Goal: Task Accomplishment & Management: Use online tool/utility

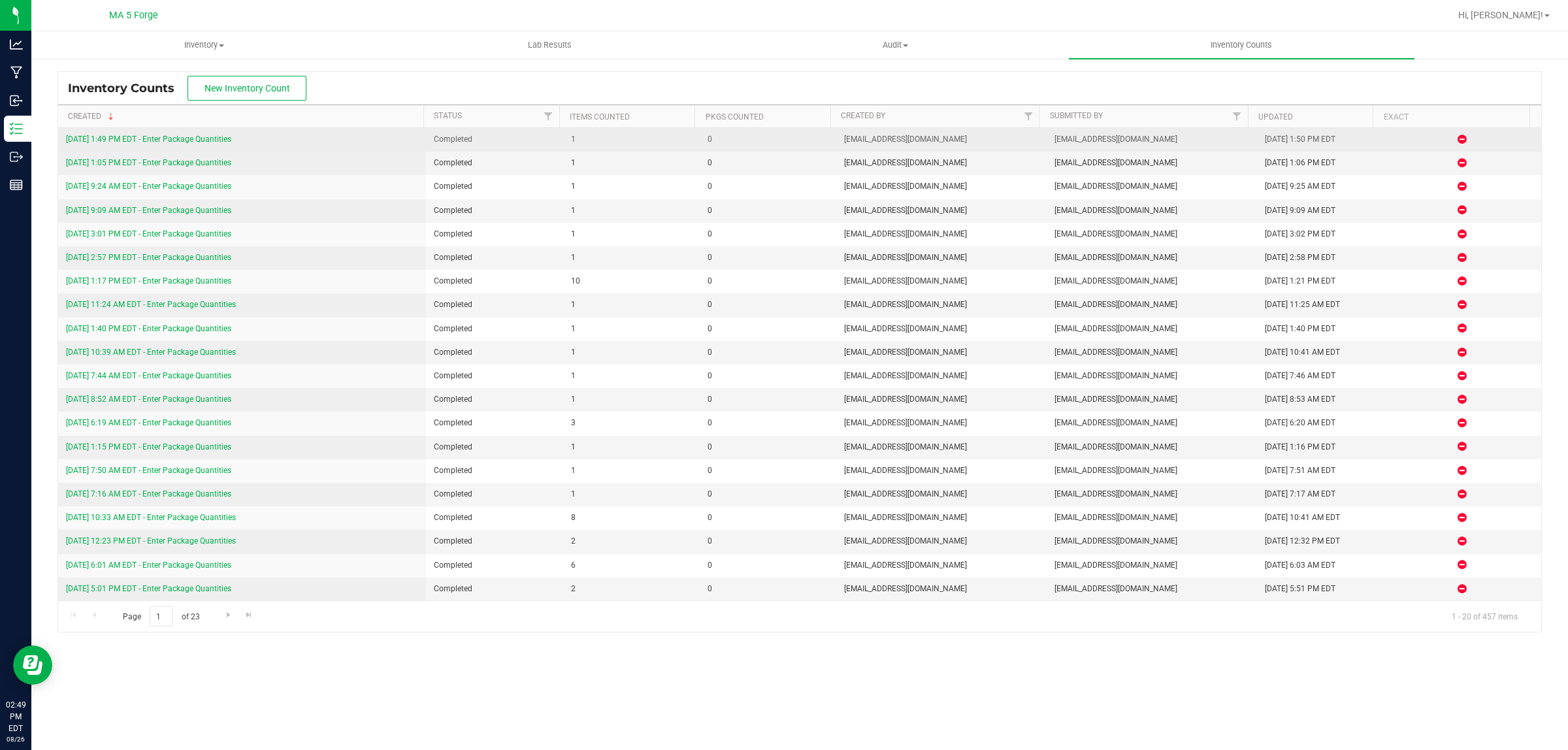
click at [184, 138] on link "[DATE] 1:49 PM EDT - Enter Package Quantities" at bounding box center [148, 139] width 165 height 9
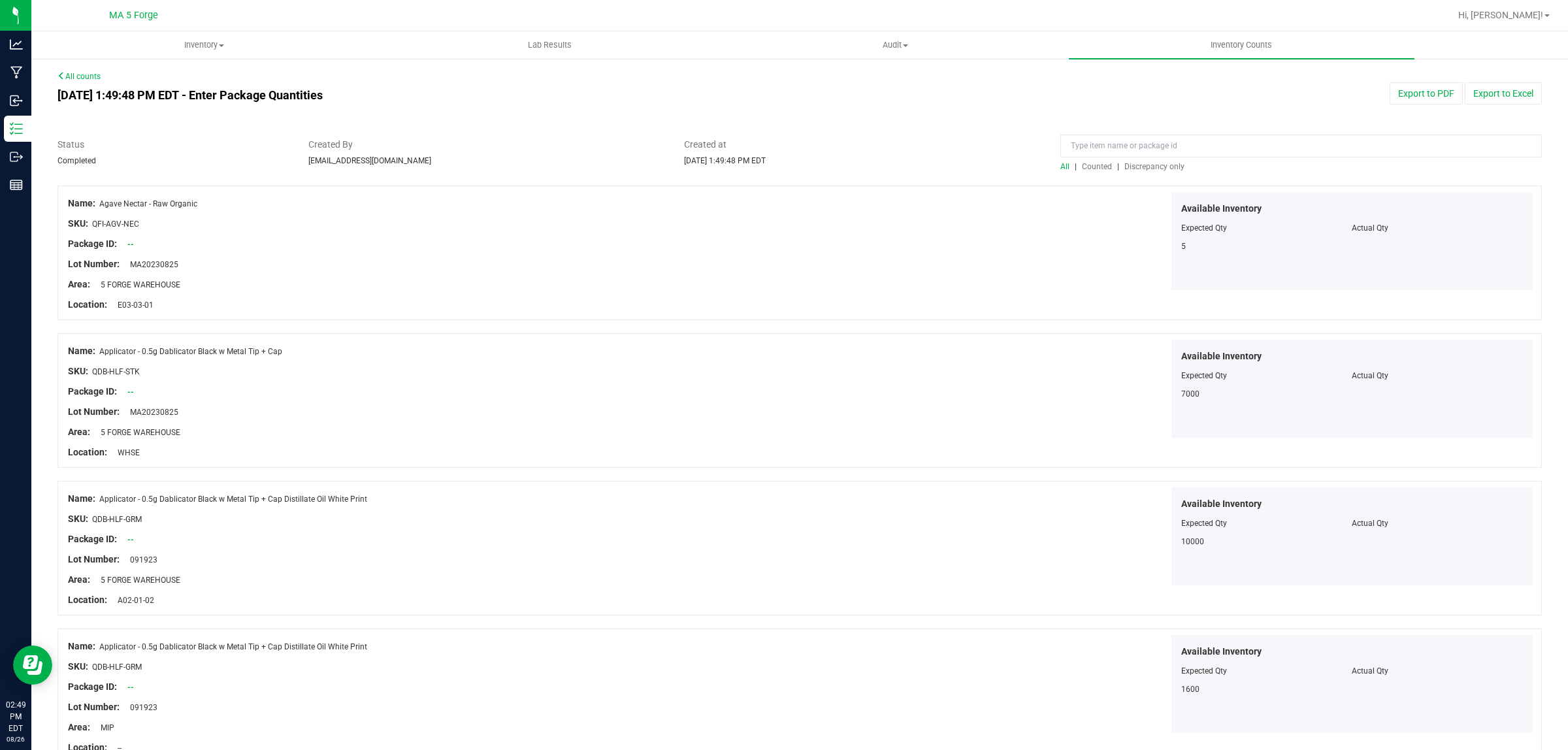
click at [1160, 159] on div at bounding box center [1301, 149] width 482 height 23
click at [1157, 164] on span "Discrepancy only" at bounding box center [1154, 167] width 60 height 9
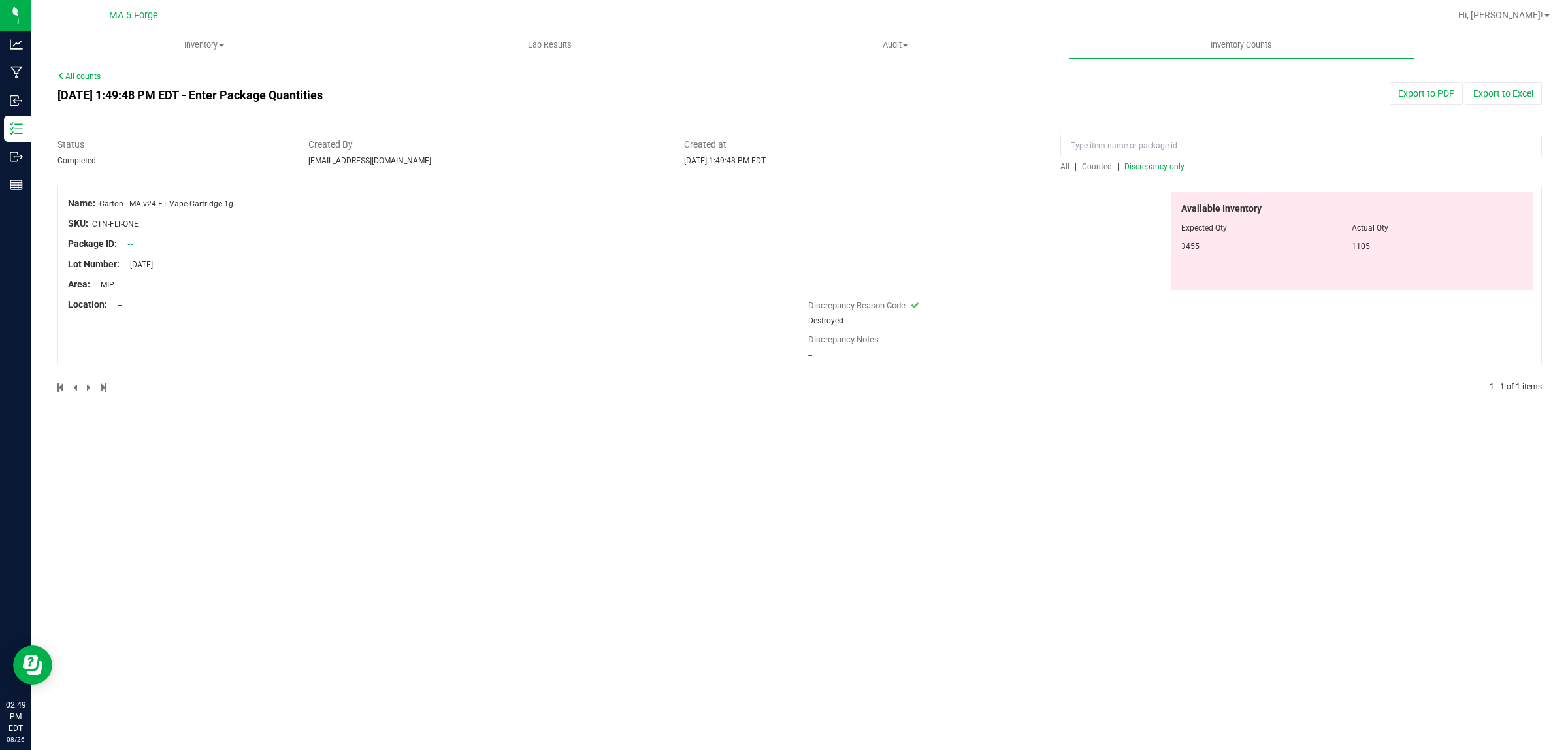
click at [62, 72] on icon at bounding box center [61, 76] width 8 height 8
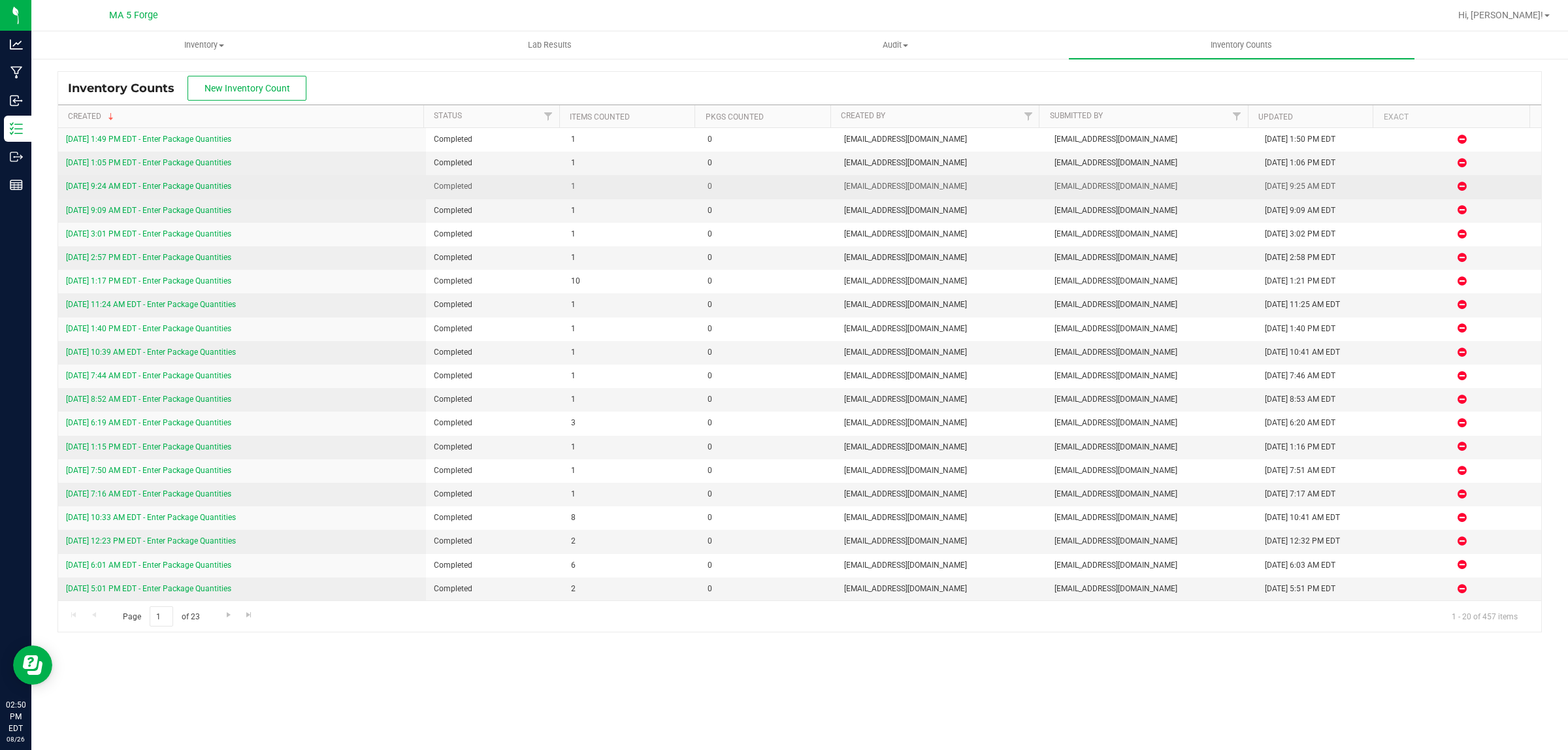
click at [190, 188] on link "[DATE] 9:24 AM EDT - Enter Package Quantities" at bounding box center [148, 186] width 165 height 9
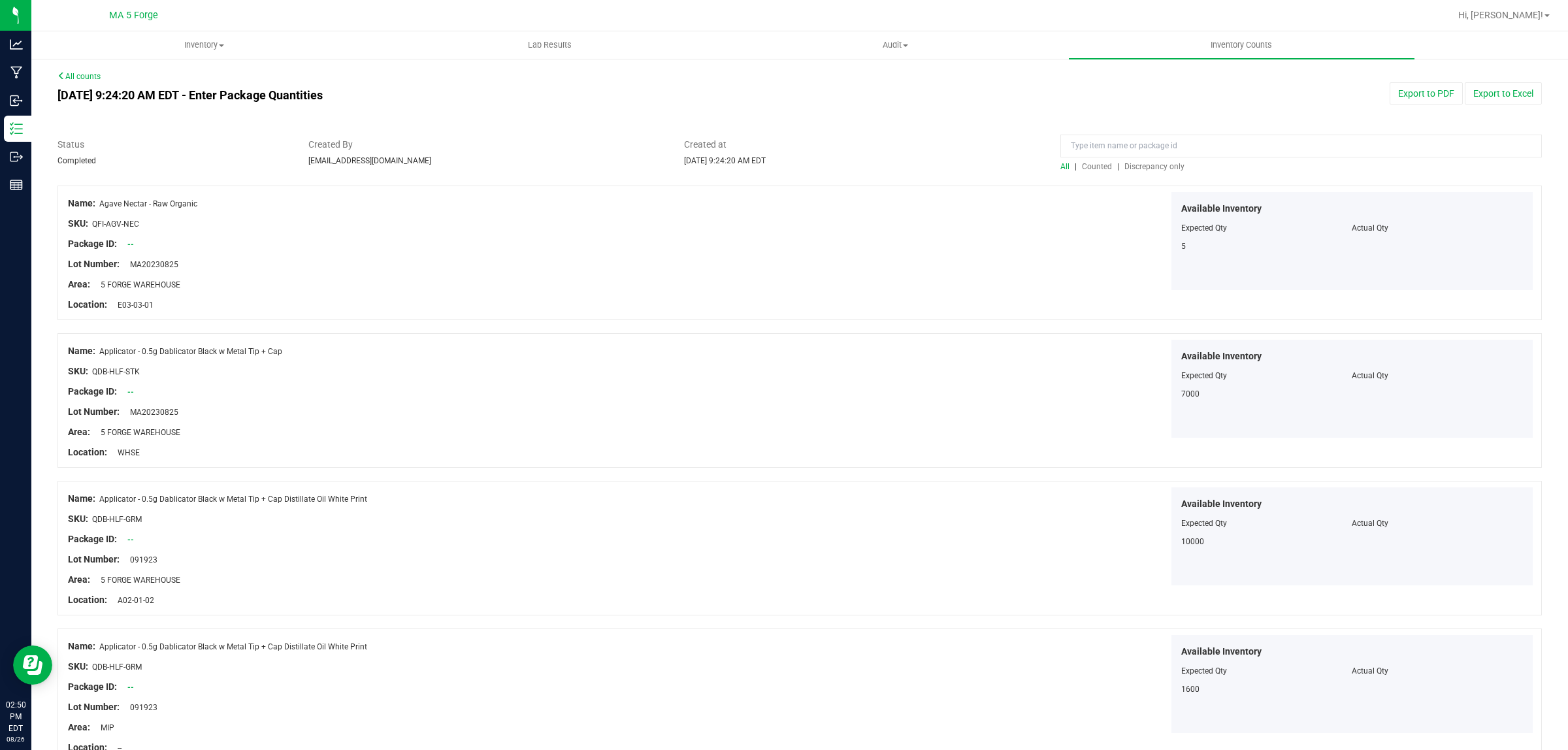
click at [1165, 165] on span "Discrepancy only" at bounding box center [1154, 167] width 60 height 9
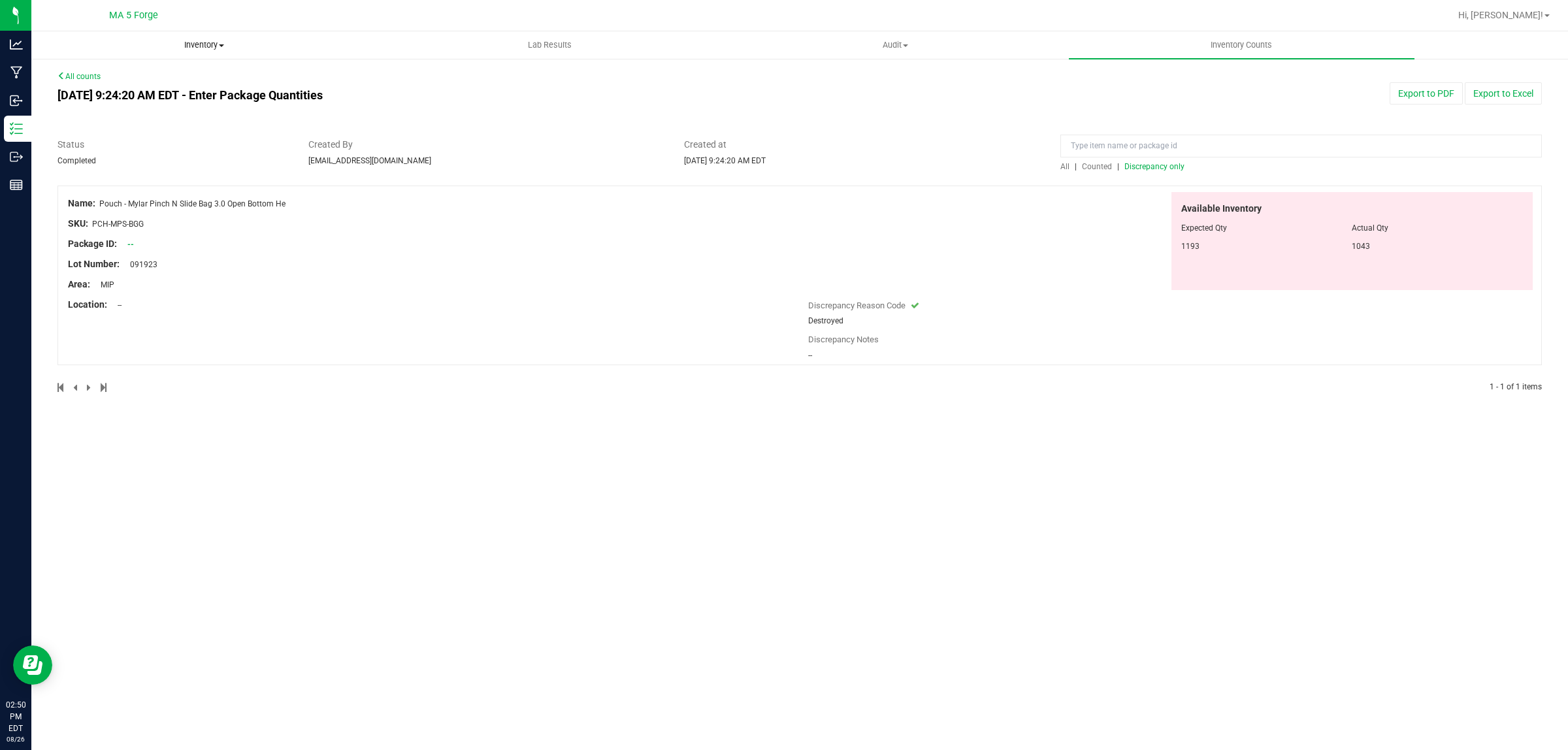
click at [206, 47] on span "Inventory" at bounding box center [204, 45] width 345 height 12
click at [135, 157] on span "From bill of materials" at bounding box center [90, 157] width 118 height 11
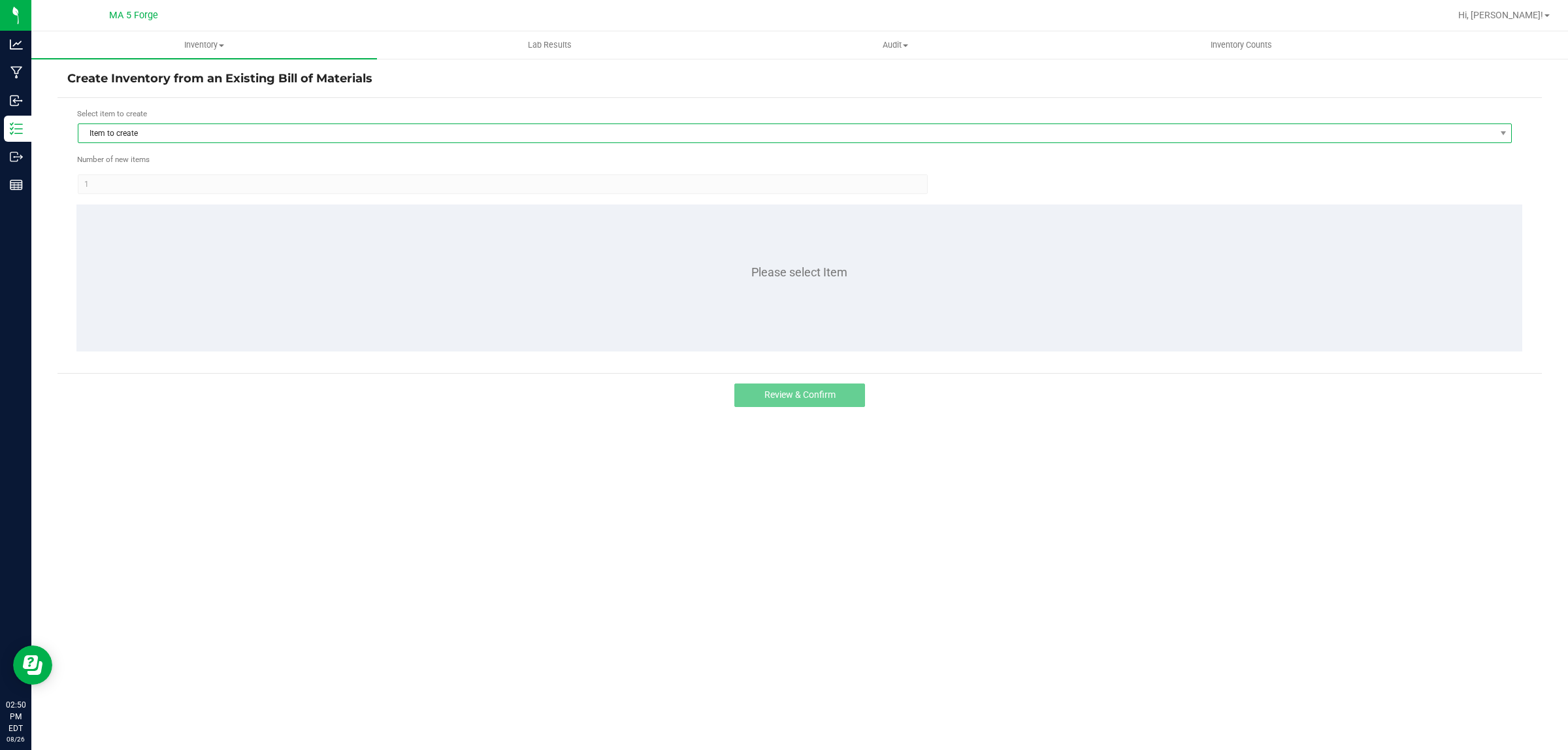
click at [178, 132] on span "Item to create" at bounding box center [786, 134] width 1416 height 19
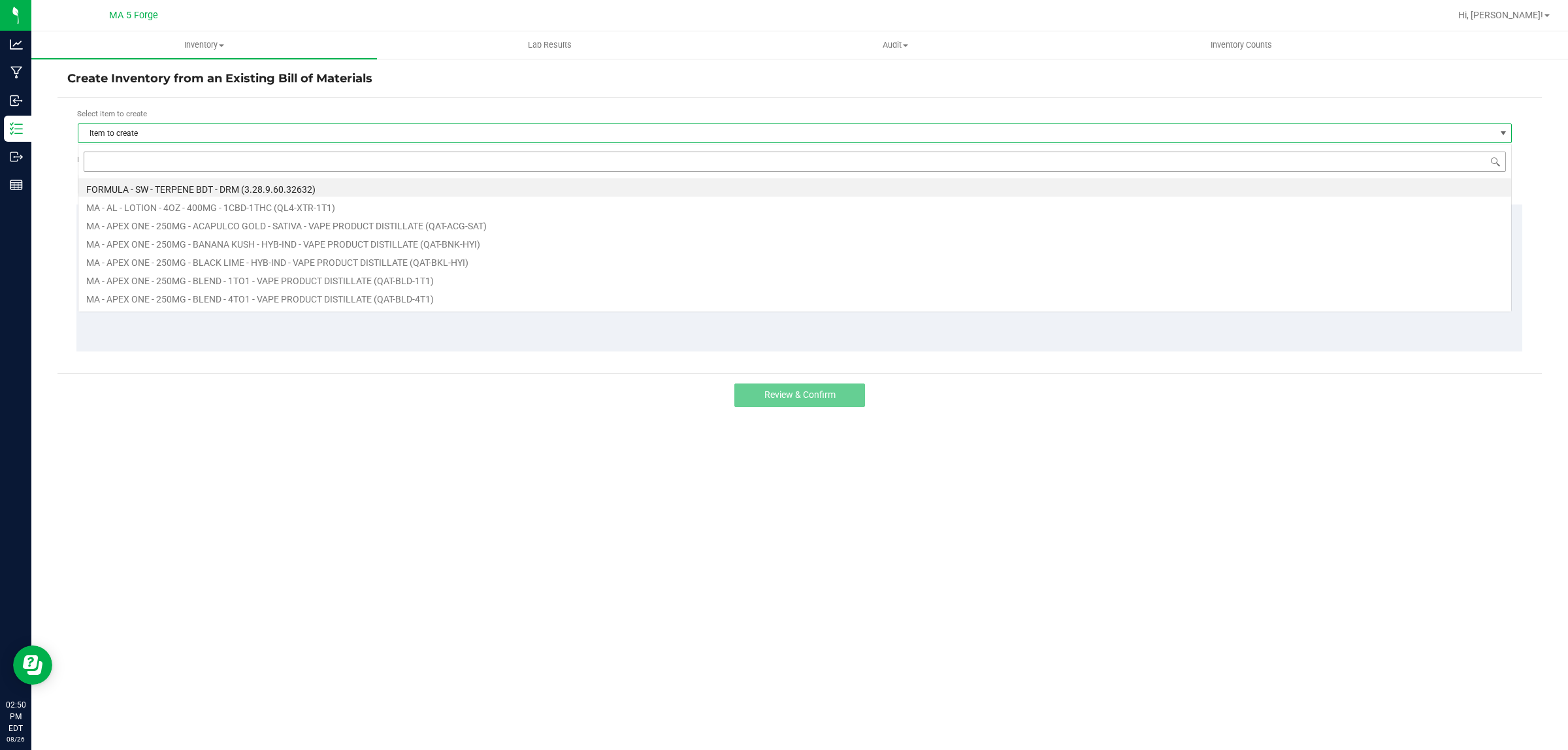
scroll to position [20, 1434]
click at [184, 167] on input at bounding box center [795, 162] width 1422 height 20
type input "FT-QAA-GDP-IND"
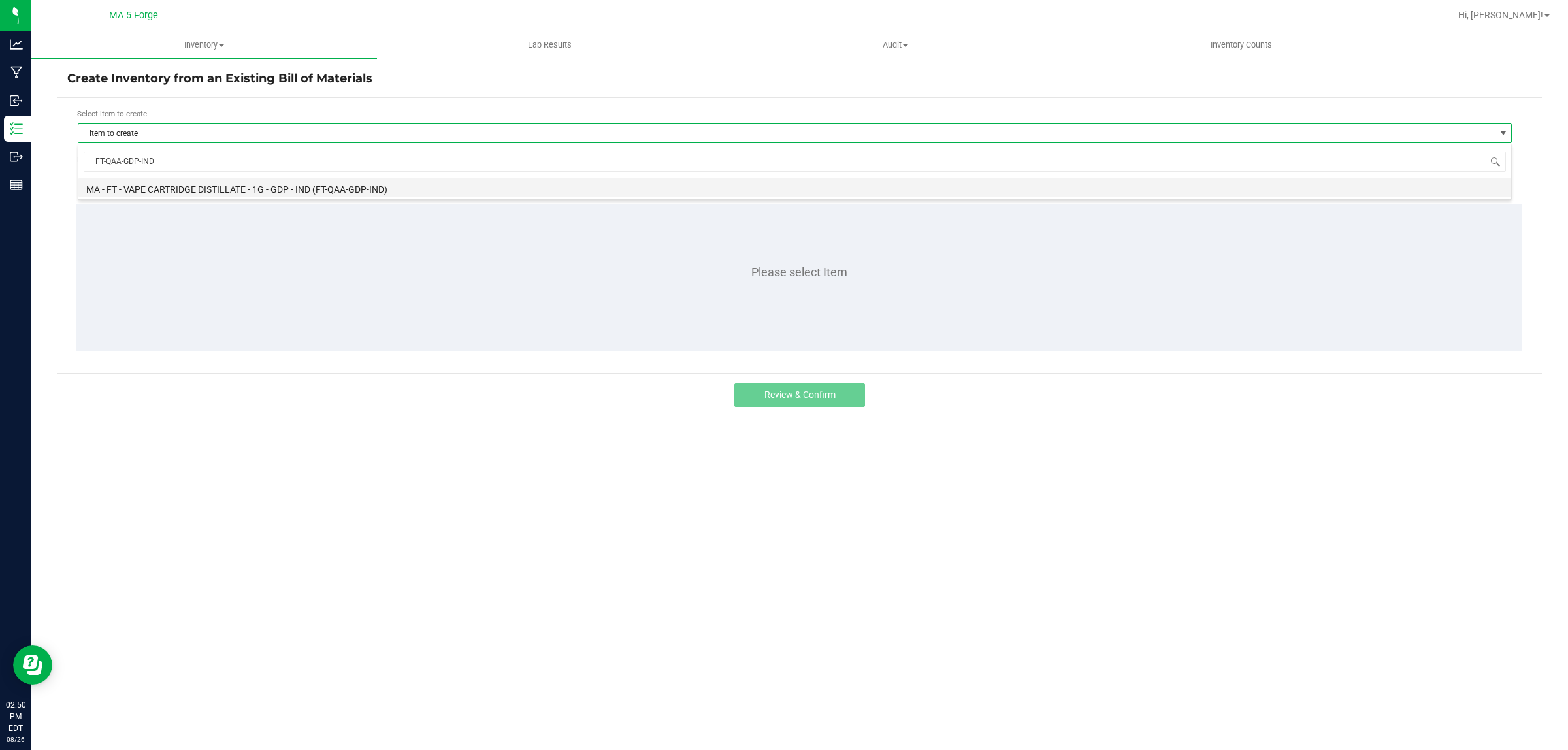
click at [265, 190] on li "MA - FT - VAPE CARTRIDGE DISTILLATE - 1G - GDP - IND (FT-QAA-GDP-IND)" at bounding box center [795, 188] width 1433 height 19
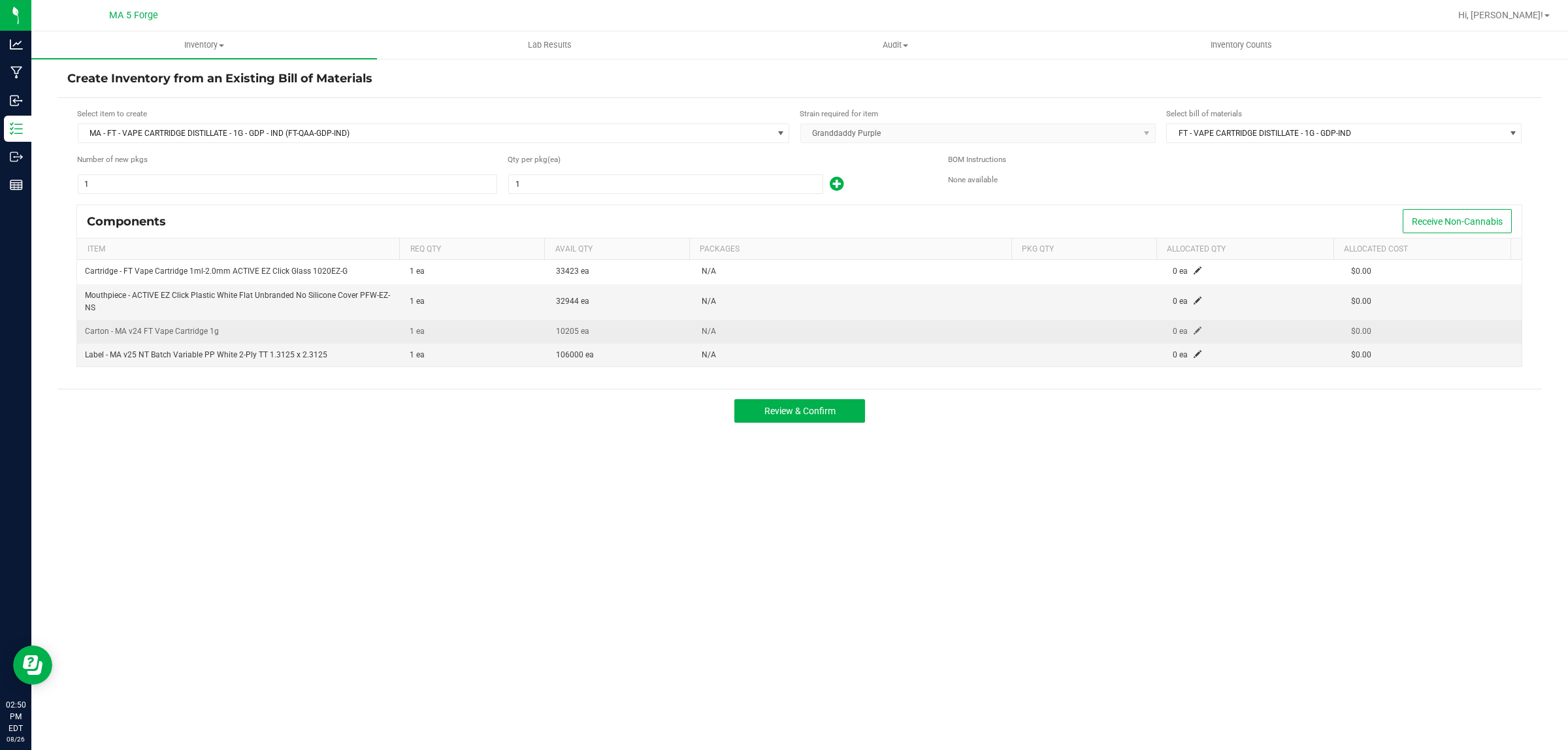
click at [1183, 330] on td "0 ea" at bounding box center [1254, 331] width 178 height 23
click at [1193, 330] on span at bounding box center [1197, 330] width 8 height 8
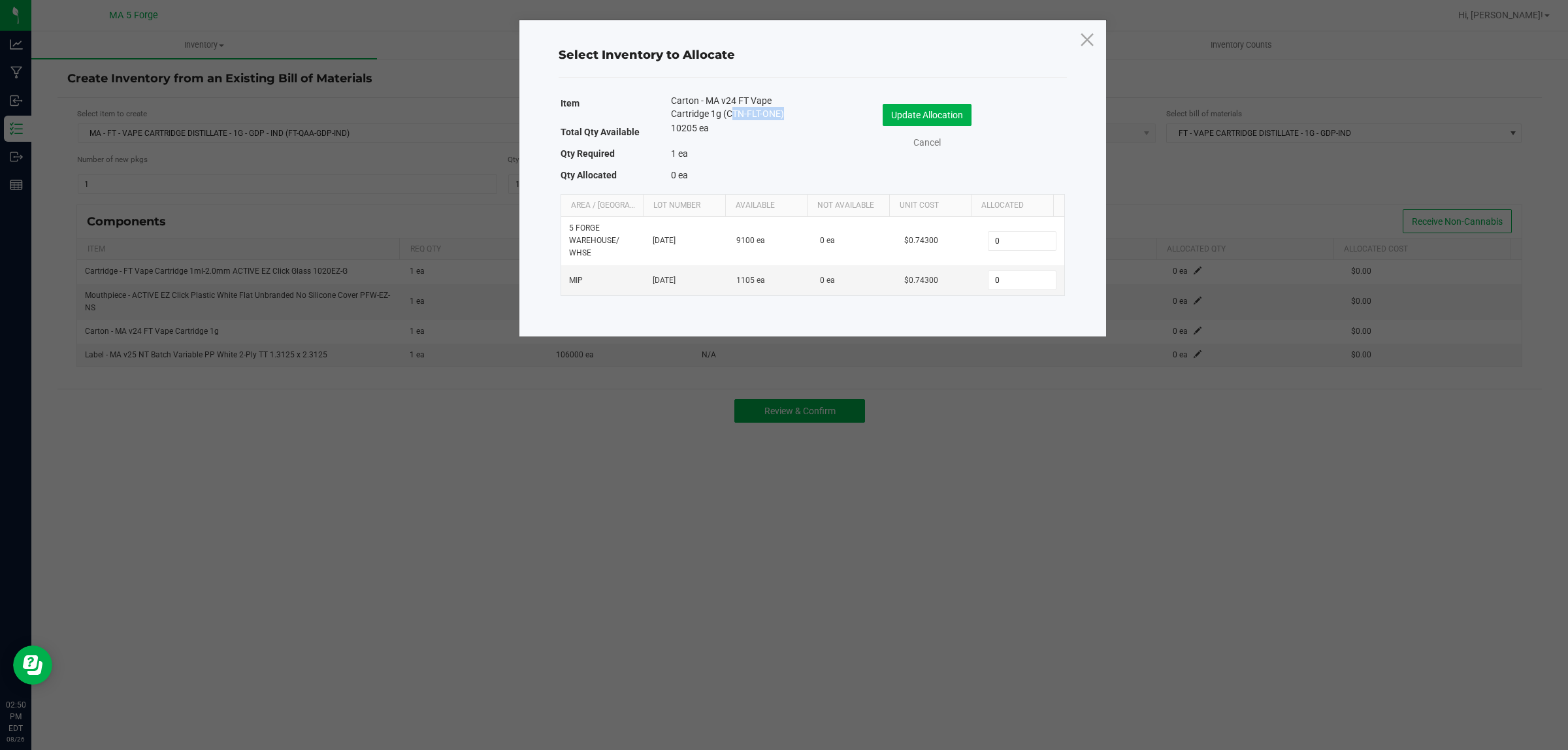
drag, startPoint x: 780, startPoint y: 112, endPoint x: 728, endPoint y: 109, distance: 52.1
click at [728, 109] on span "Carton - MA v24 FT Vape Cartridge 1g (CTN-FLT-ONE)" at bounding box center [732, 106] width 122 height 26
copy span "CTN-FLT-ONE"
click at [1084, 37] on icon at bounding box center [1087, 39] width 18 height 31
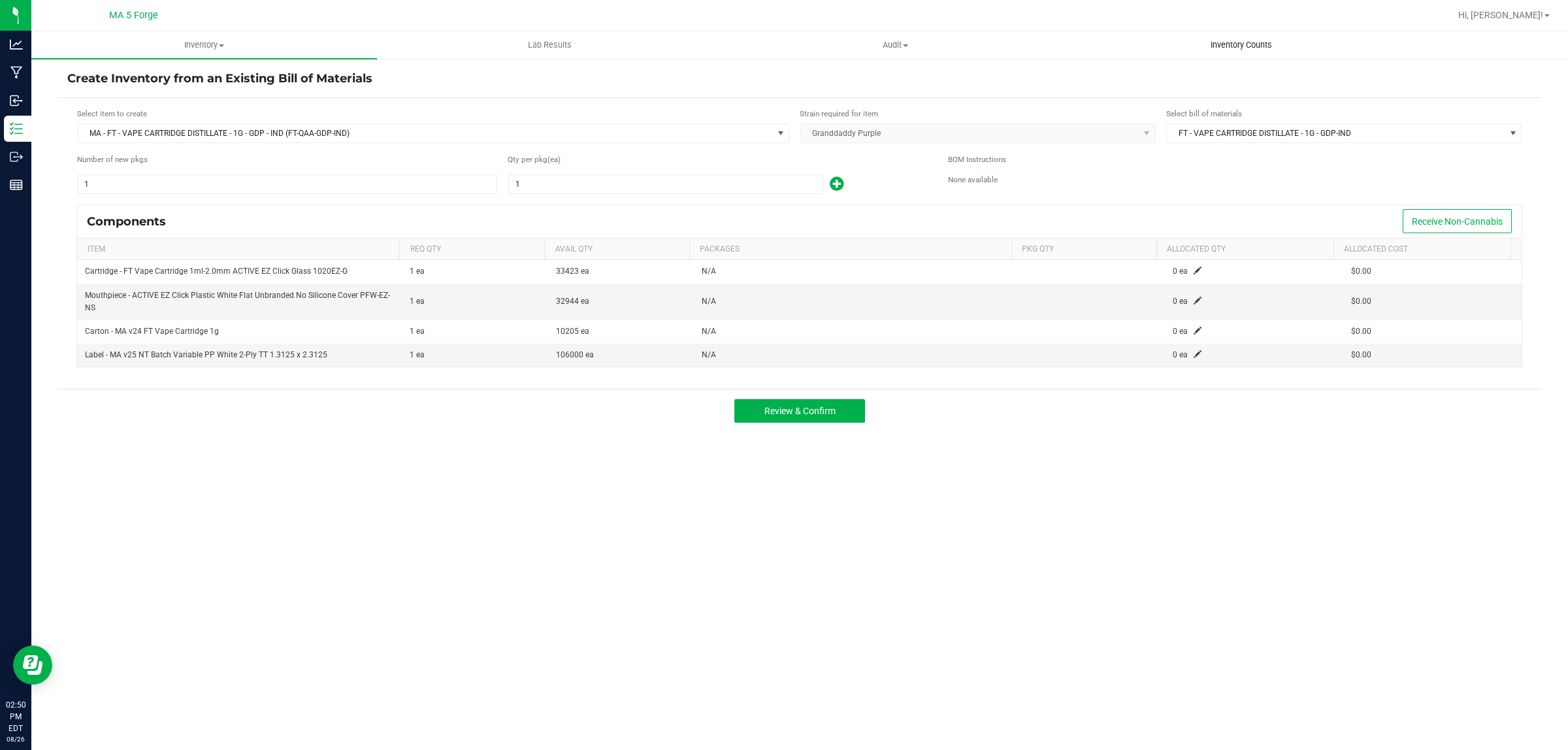
click at [1235, 41] on span "Inventory Counts" at bounding box center [1241, 45] width 96 height 12
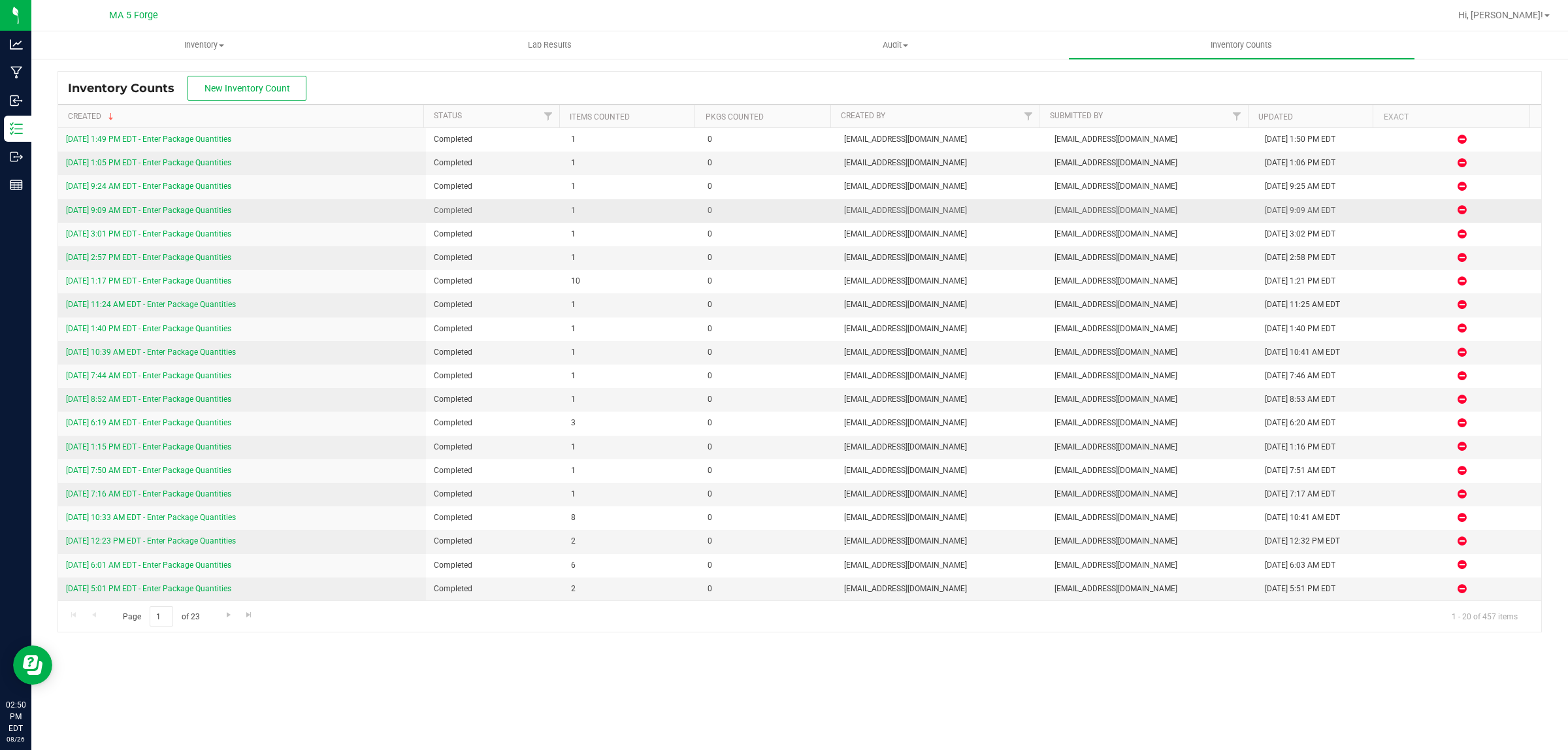
click at [201, 213] on link "[DATE] 9:09 AM EDT - Enter Package Quantities" at bounding box center [148, 210] width 165 height 9
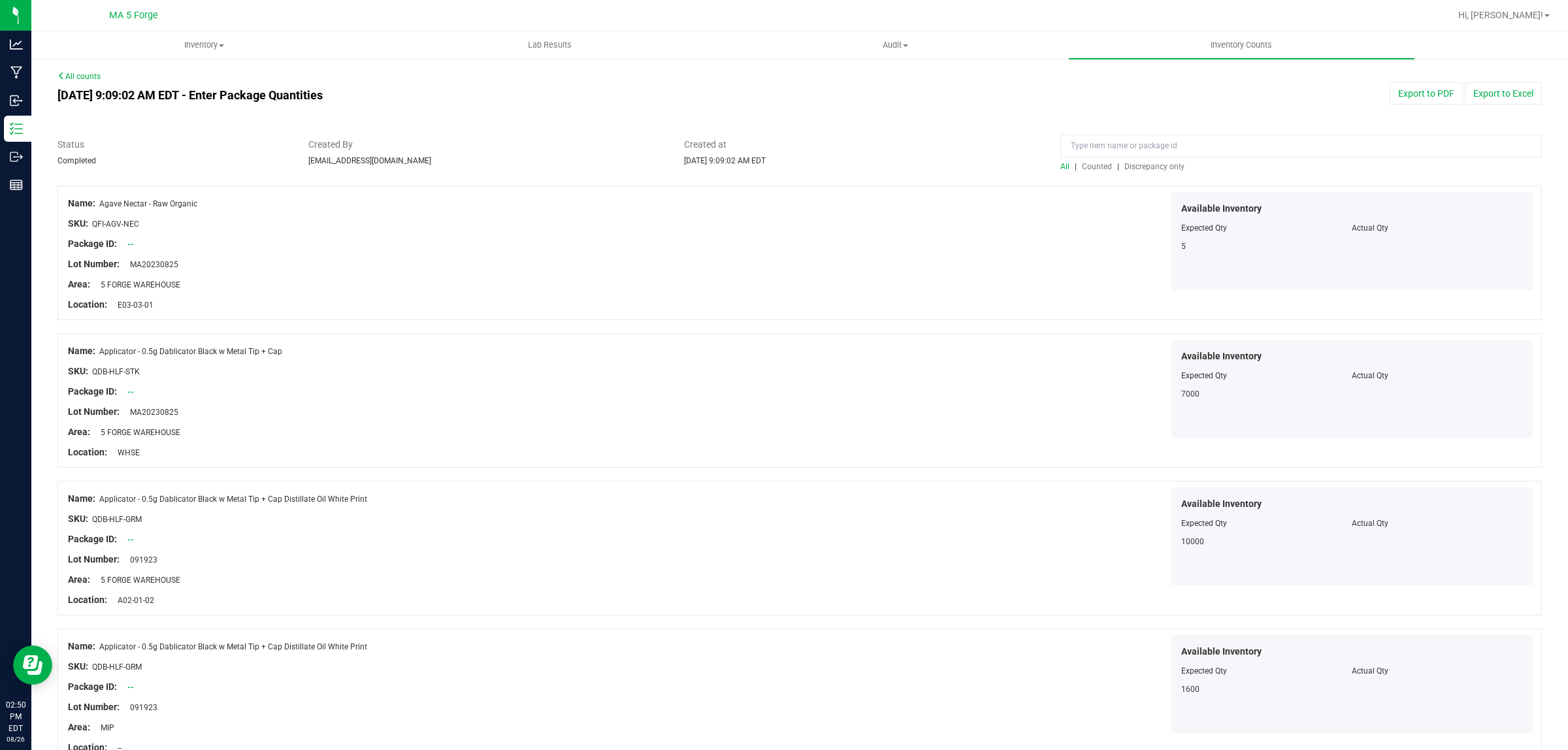
click at [1151, 168] on span "Discrepancy only" at bounding box center [1154, 167] width 60 height 9
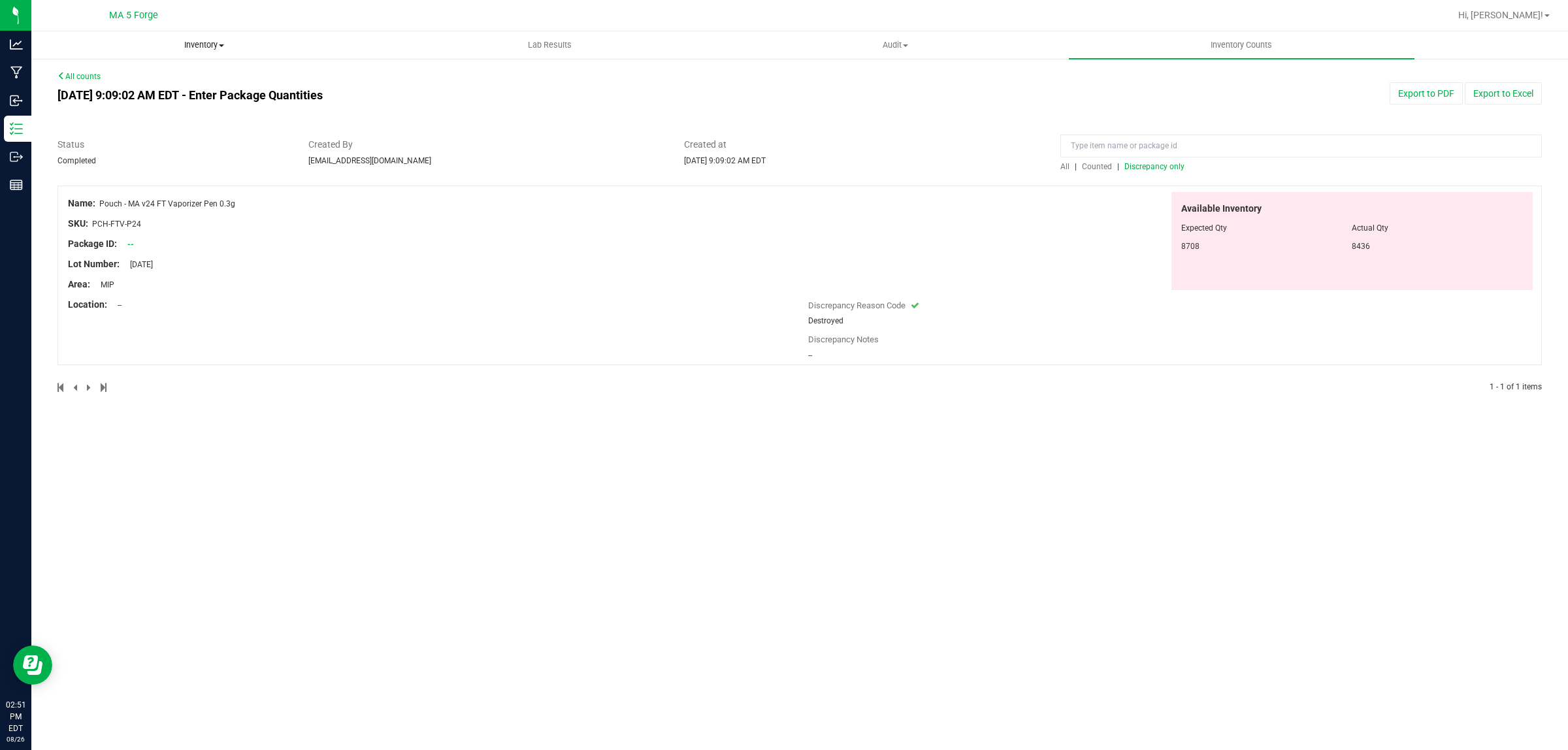
click at [209, 53] on uib-tab-heading "Inventory All packages All inventory Waste log Create inventory" at bounding box center [204, 45] width 345 height 26
click at [154, 158] on li "From bill of materials" at bounding box center [204, 158] width 346 height 16
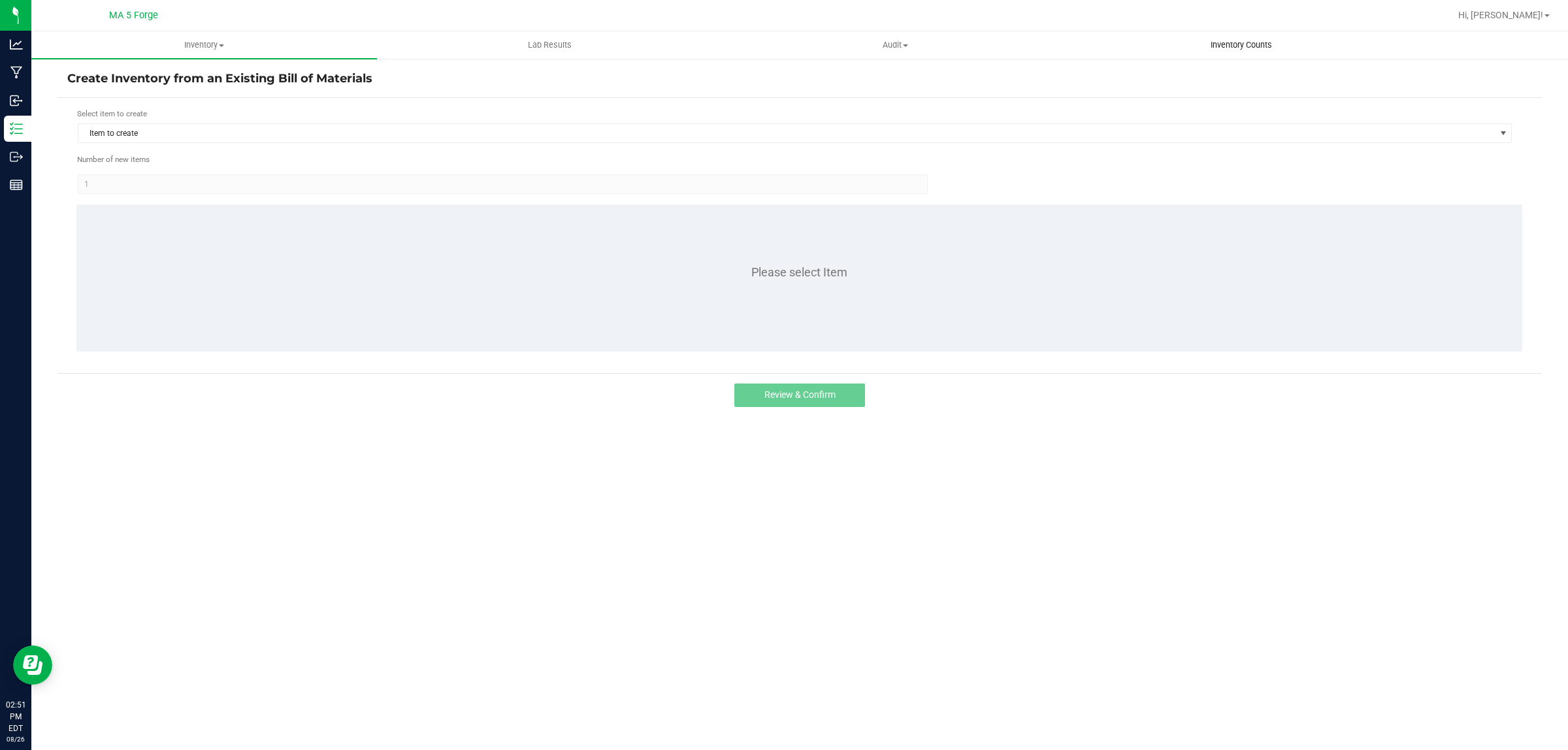
click at [1253, 46] on span "Inventory Counts" at bounding box center [1241, 45] width 96 height 12
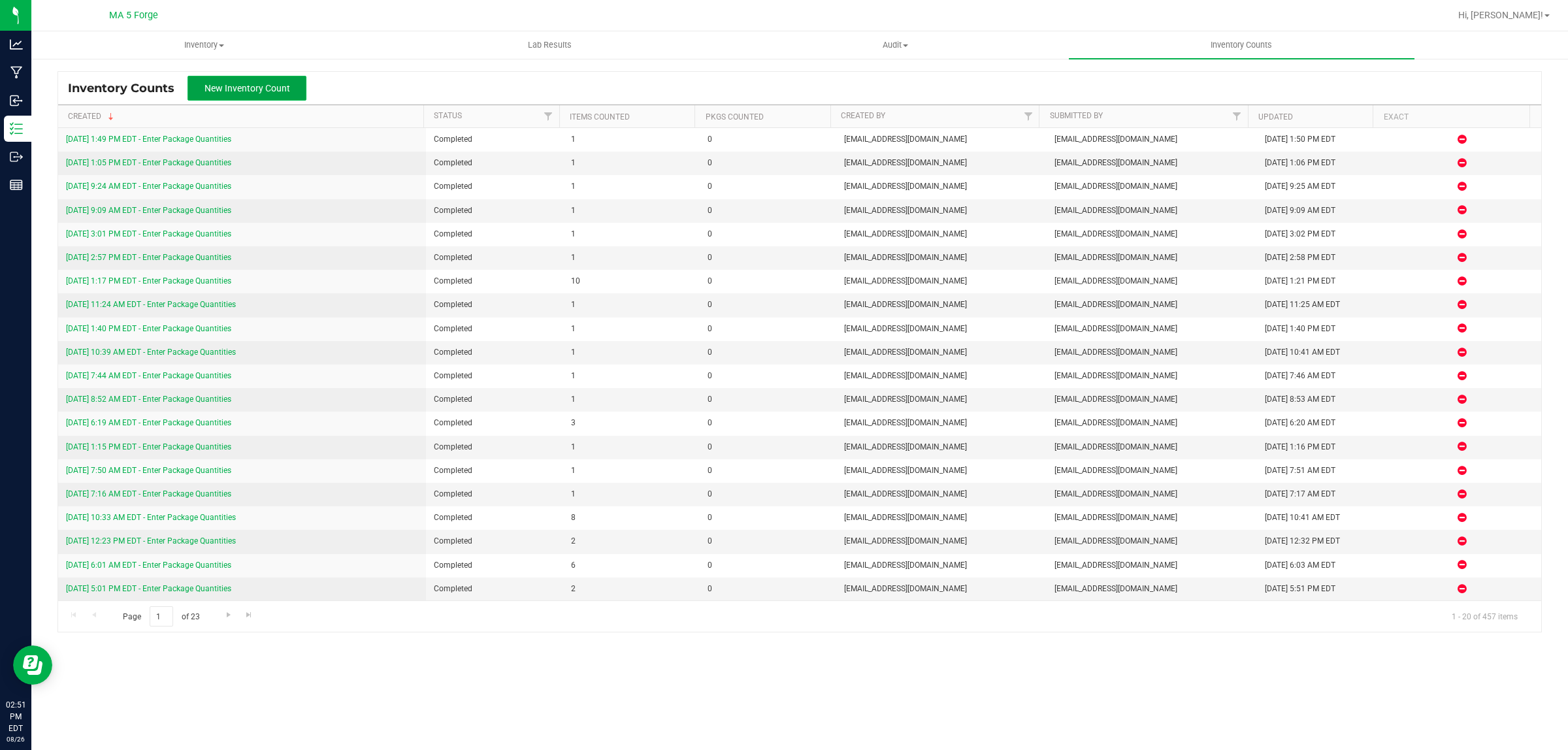
click at [259, 89] on span "New Inventory Count" at bounding box center [247, 88] width 86 height 11
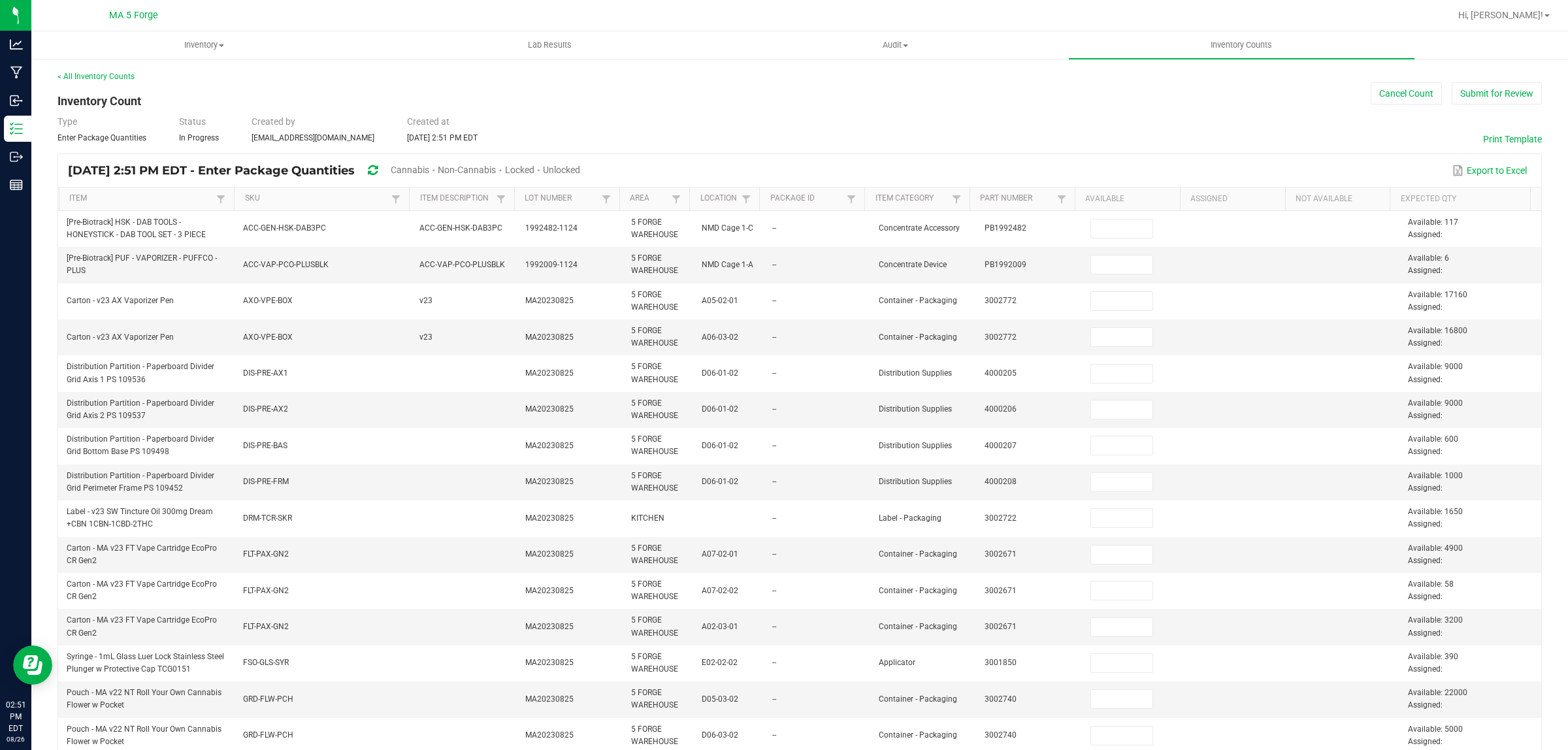
click at [1095, 3] on div at bounding box center [842, 15] width 1216 height 25
click at [394, 197] on span at bounding box center [396, 199] width 11 height 11
click at [430, 227] on input at bounding box center [486, 227] width 174 height 19
paste input "CTN-FLT-ONE"
type input "CTN-FLT-ONE"
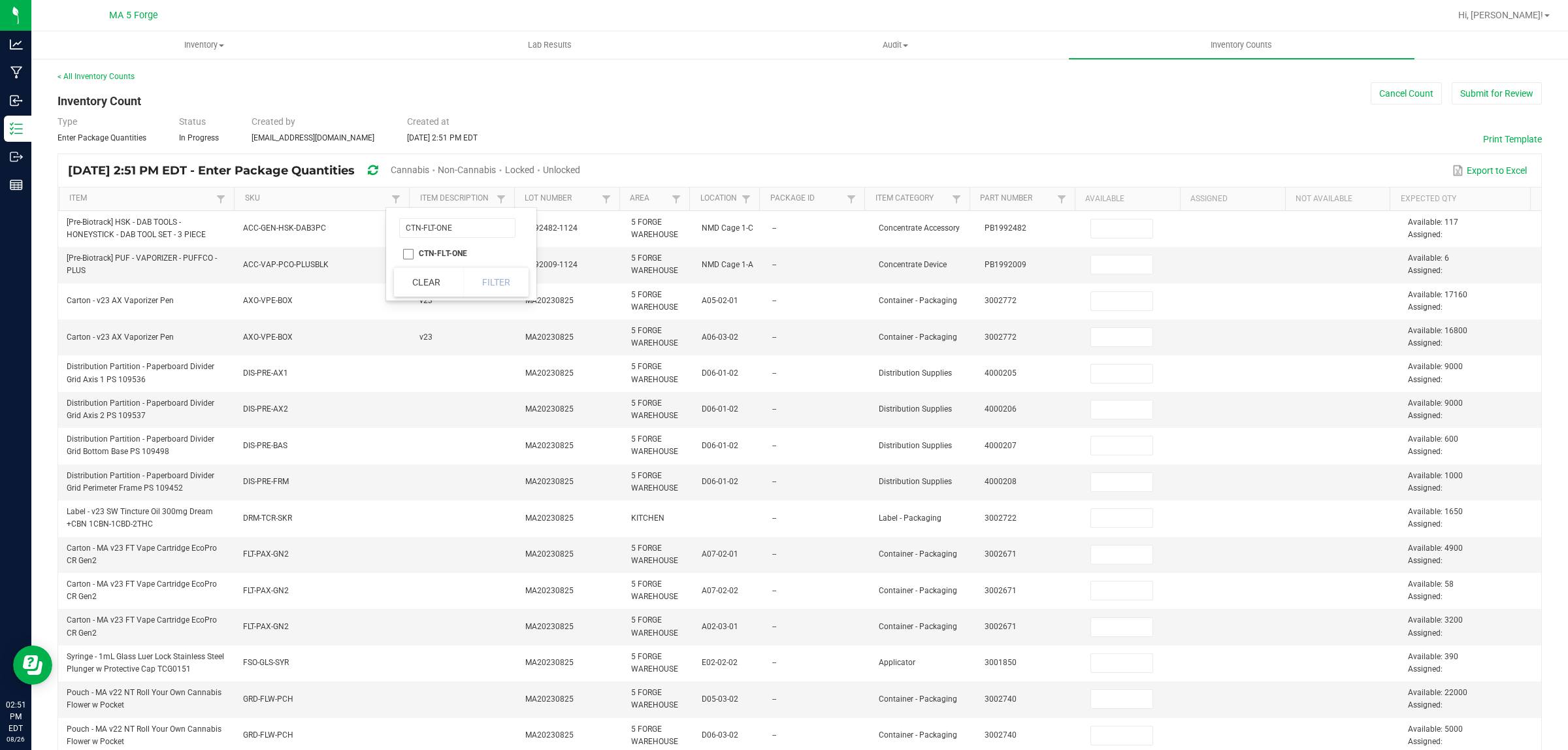
click at [404, 253] on li "CTN-FLT-ONE" at bounding box center [457, 253] width 127 height 17
checkbox input "true"
click at [484, 281] on button "Filter" at bounding box center [496, 282] width 65 height 29
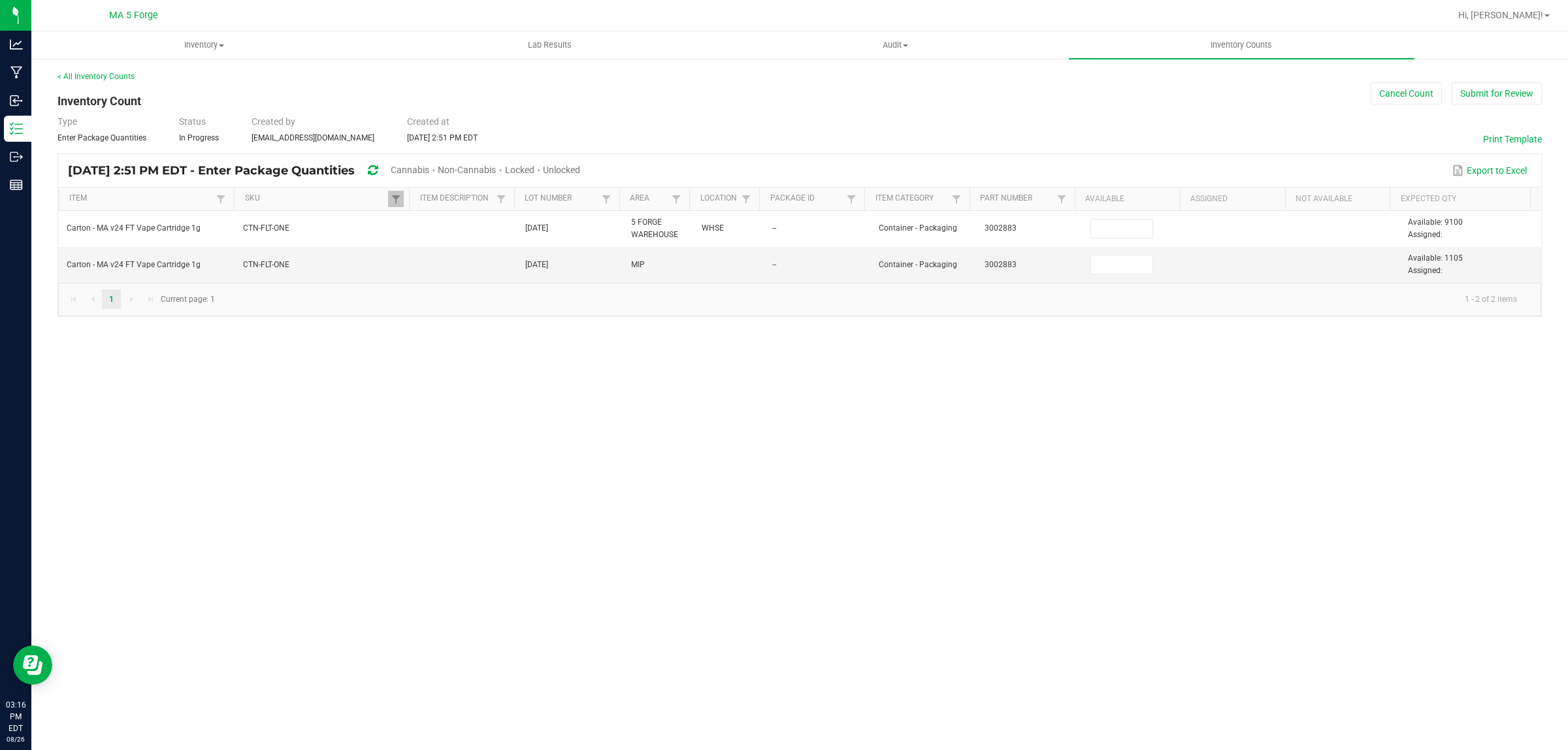
click at [962, 441] on div "Inventory All packages All inventory Waste log Create inventory Lab Results Aud…" at bounding box center [800, 390] width 1537 height 718
